Goal: Navigation & Orientation: Find specific page/section

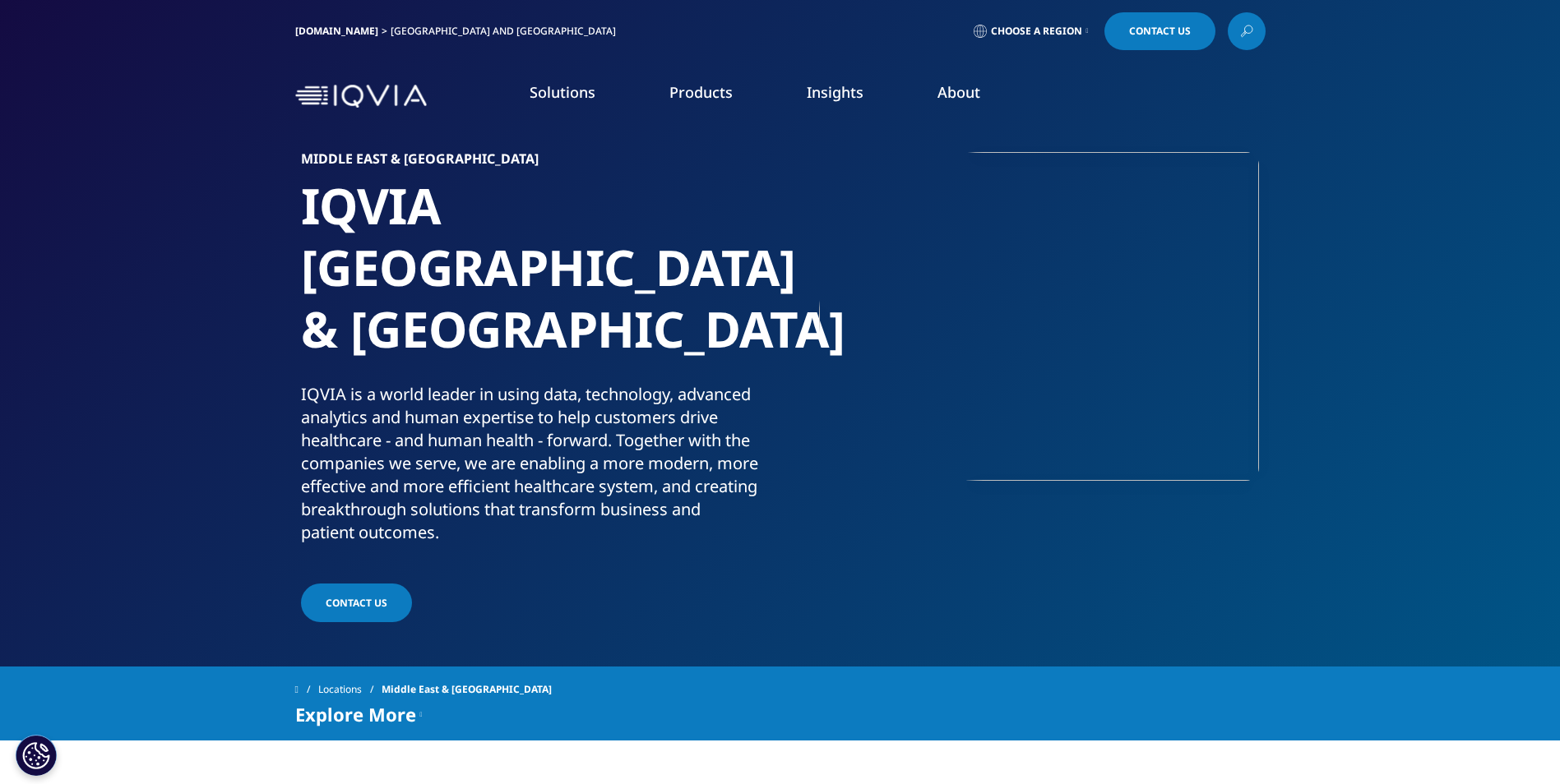
click at [1037, 22] on link "Choose a Region" at bounding box center [1031, 32] width 121 height 38
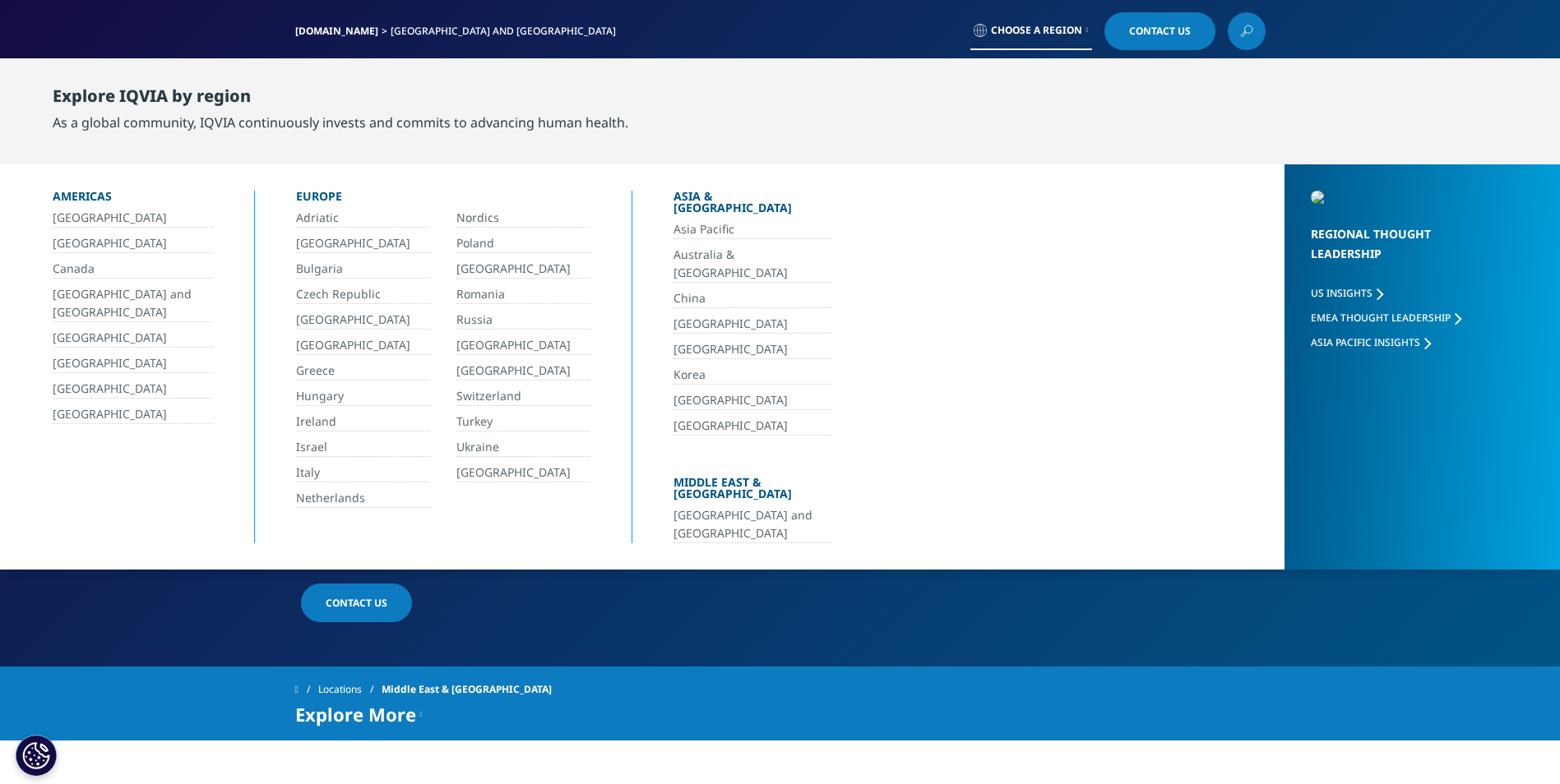
click at [777, 507] on link "[GEOGRAPHIC_DATA] and [GEOGRAPHIC_DATA]" at bounding box center [753, 525] width 158 height 37
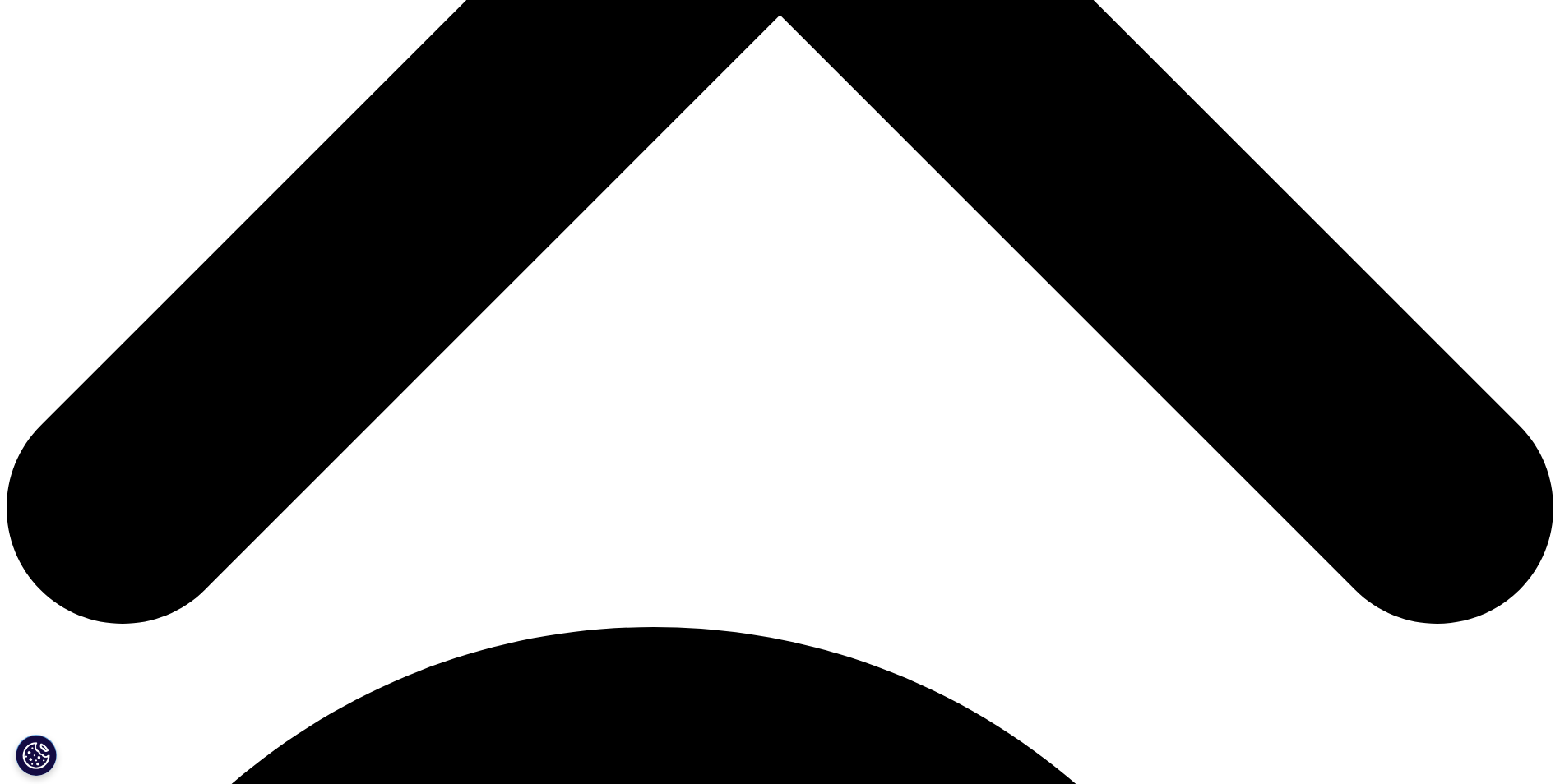
scroll to position [987, 0]
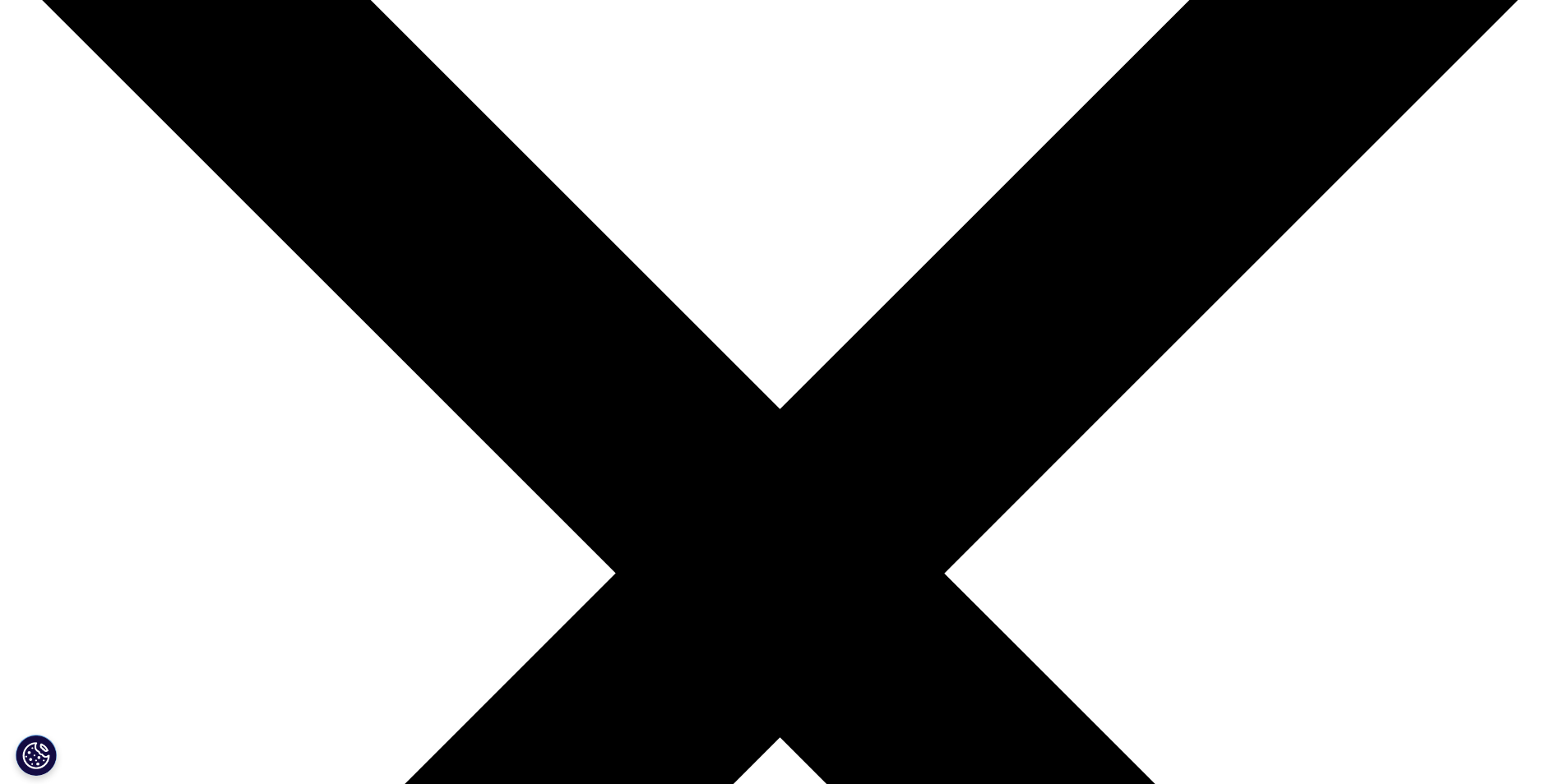
scroll to position [247, 0]
